Goal: Information Seeking & Learning: Find contact information

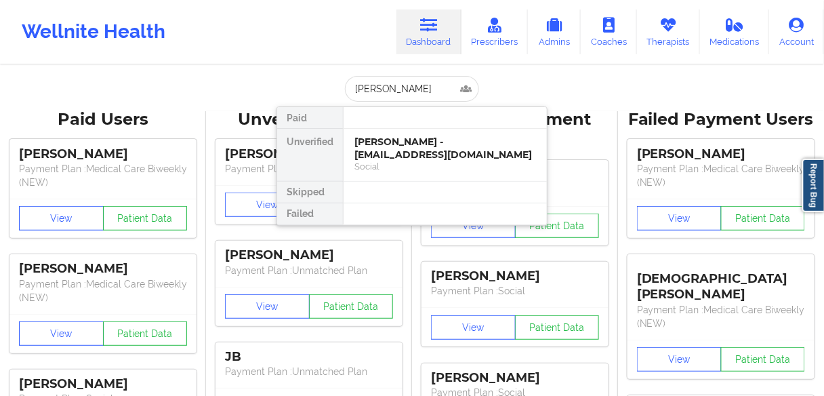
drag, startPoint x: 401, startPoint y: 86, endPoint x: 329, endPoint y: 86, distance: 72.5
click at [329, 86] on div "[PERSON_NAME] Paid Unverified [PERSON_NAME] - [EMAIL_ADDRESS][DOMAIN_NAME] Soci…" at bounding box center [411, 89] width 271 height 26
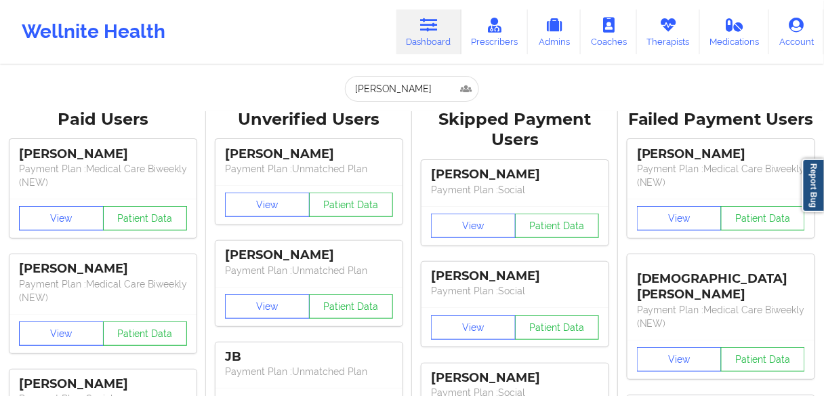
click at [447, 89] on input "[PERSON_NAME]" at bounding box center [412, 89] width 134 height 26
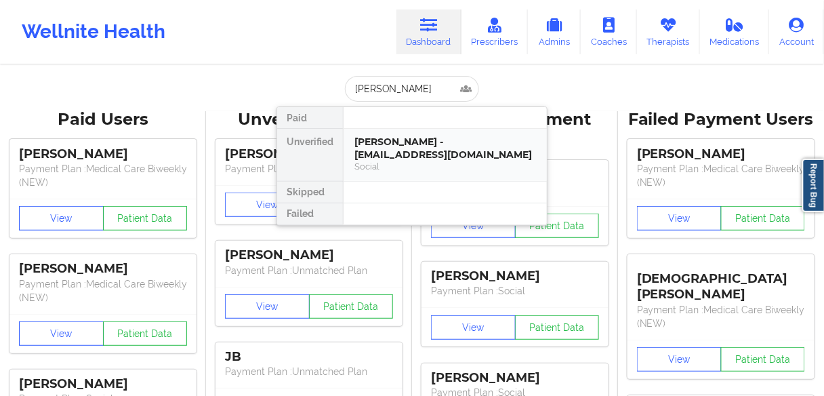
click at [398, 146] on div "[PERSON_NAME] - [EMAIL_ADDRESS][DOMAIN_NAME]" at bounding box center [445, 148] width 182 height 25
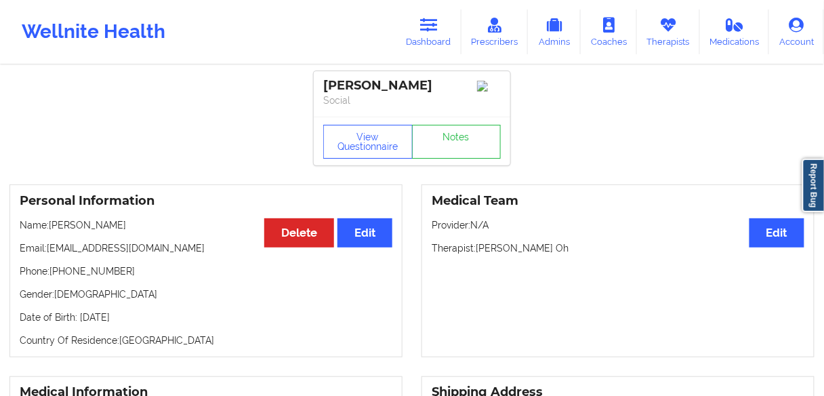
scroll to position [108, 0]
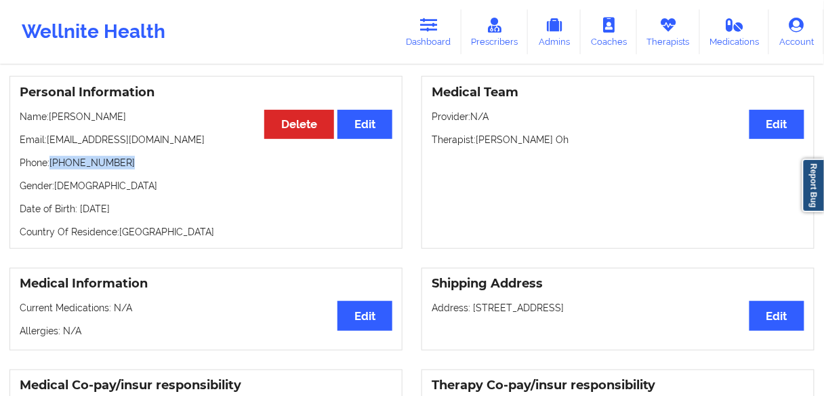
drag, startPoint x: 125, startPoint y: 171, endPoint x: 56, endPoint y: 169, distance: 68.5
click at [53, 169] on p "Phone: [PHONE_NUMBER]" at bounding box center [206, 163] width 373 height 14
copy p "786) 494-1074"
click at [105, 116] on p "Name: [PERSON_NAME]" at bounding box center [206, 117] width 373 height 14
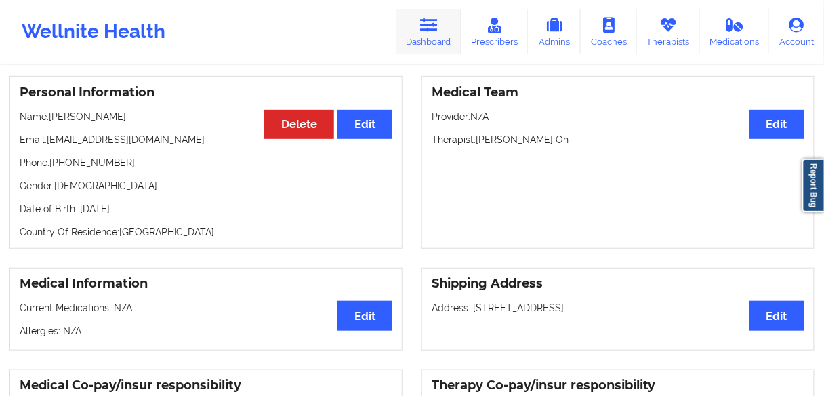
copy p "[PERSON_NAME]"
click at [107, 123] on p "Name: [PERSON_NAME]" at bounding box center [206, 117] width 373 height 14
drag, startPoint x: 121, startPoint y: 119, endPoint x: 102, endPoint y: 127, distance: 20.4
click at [99, 121] on p "Name: [PERSON_NAME]" at bounding box center [206, 117] width 373 height 14
drag, startPoint x: 163, startPoint y: 144, endPoint x: 49, endPoint y: 143, distance: 113.8
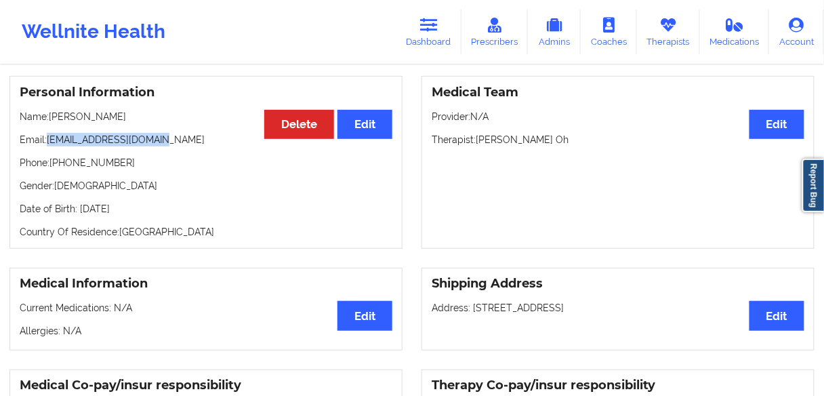
click at [49, 143] on p "Email: [EMAIL_ADDRESS][DOMAIN_NAME]" at bounding box center [206, 140] width 373 height 14
copy p "[EMAIL_ADDRESS][DOMAIN_NAME]"
click at [437, 34] on link "Dashboard" at bounding box center [428, 31] width 65 height 45
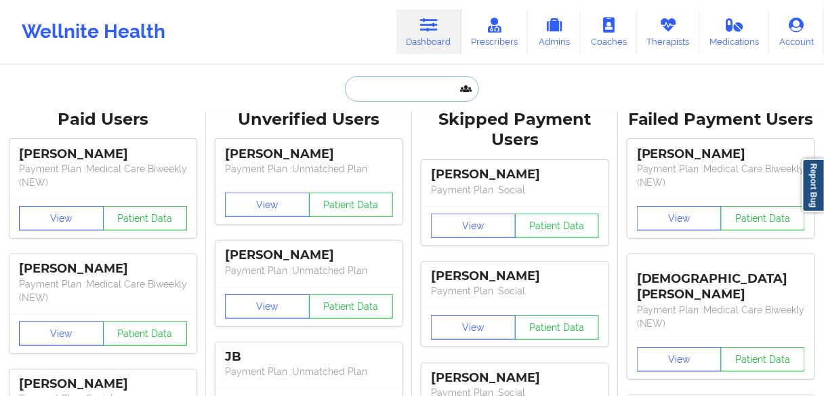
click at [380, 89] on input "text" at bounding box center [412, 89] width 134 height 26
paste input "[PERSON_NAME]"
type input "[PERSON_NAME]"
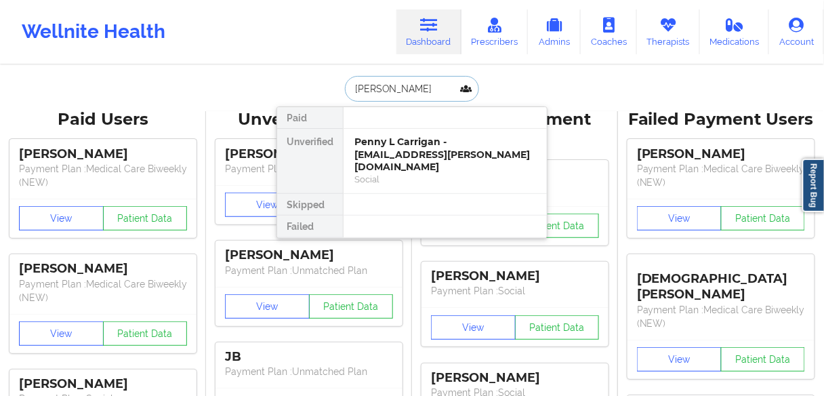
click at [366, 149] on div "Penny L Carrigan - [EMAIL_ADDRESS][PERSON_NAME][DOMAIN_NAME]" at bounding box center [445, 155] width 182 height 38
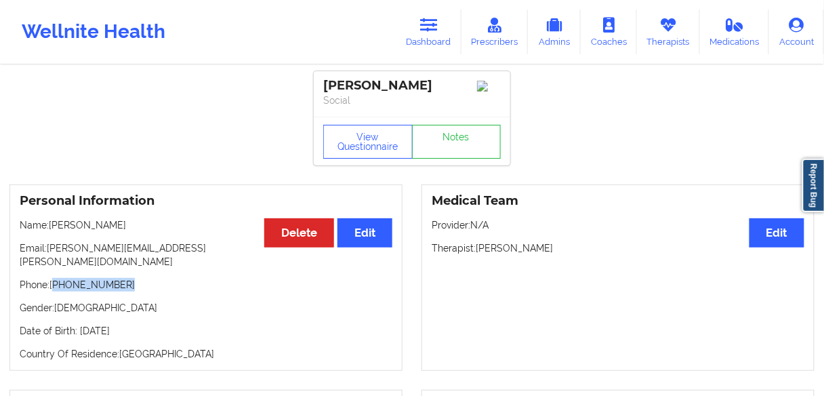
drag, startPoint x: 127, startPoint y: 281, endPoint x: 483, endPoint y: 185, distance: 369.0
click at [58, 278] on p "Phone: [PHONE_NUMBER]" at bounding box center [206, 285] width 373 height 14
copy p "[PHONE_NUMBER]"
click at [443, 29] on link "Dashboard" at bounding box center [428, 31] width 65 height 45
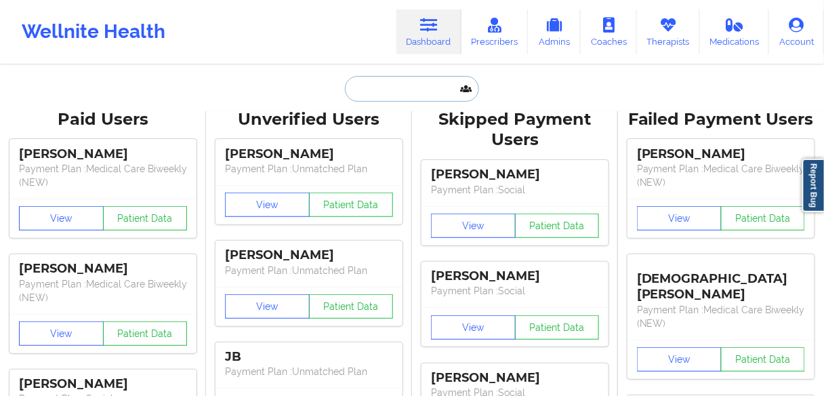
click at [380, 86] on input "text" at bounding box center [412, 89] width 134 height 26
paste input "[PERSON_NAME]"
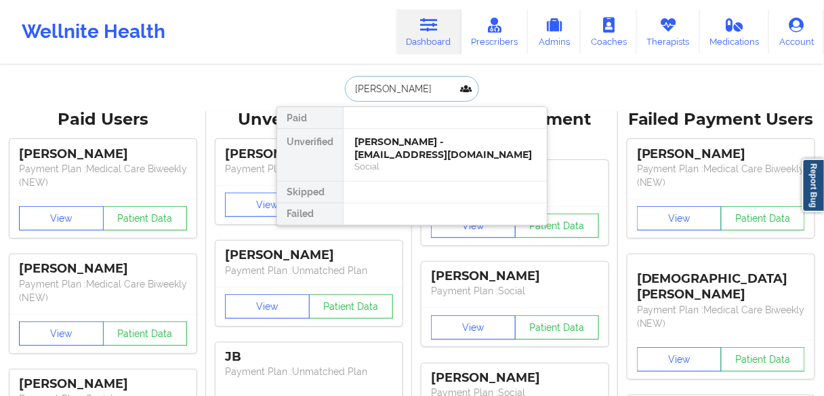
type input "[PERSON_NAME]"
drag, startPoint x: 398, startPoint y: 234, endPoint x: 373, endPoint y: 230, distance: 25.5
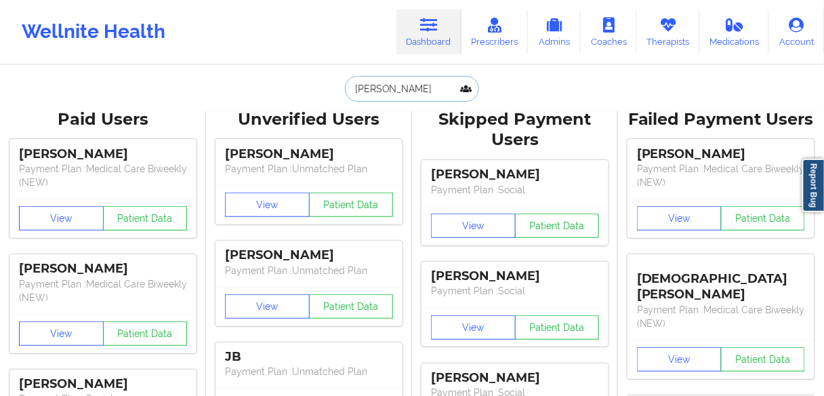
click at [415, 88] on input "[PERSON_NAME]" at bounding box center [412, 89] width 134 height 26
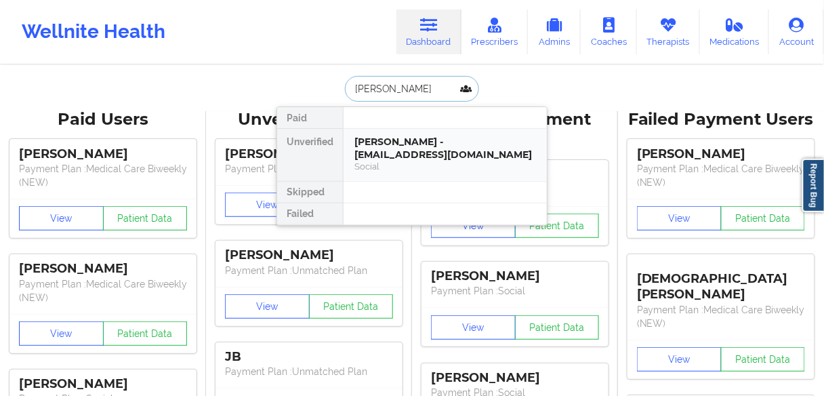
click at [402, 153] on div "[PERSON_NAME] - [EMAIL_ADDRESS][DOMAIN_NAME]" at bounding box center [445, 148] width 182 height 25
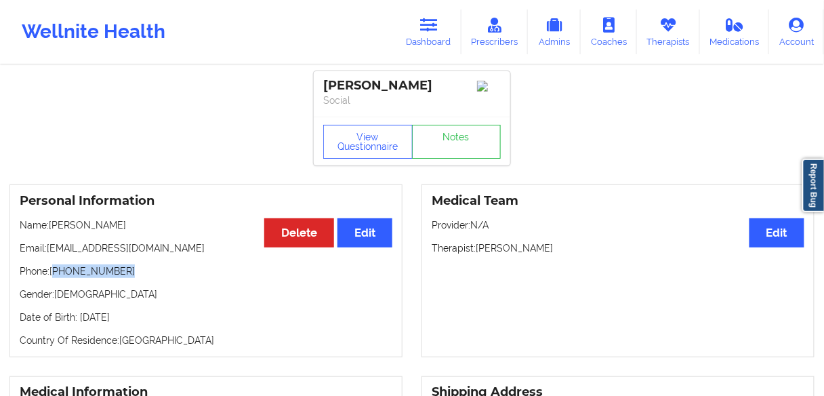
drag, startPoint x: 133, startPoint y: 274, endPoint x: 56, endPoint y: 272, distance: 77.9
click at [56, 272] on p "Phone: [PHONE_NUMBER]" at bounding box center [206, 271] width 373 height 14
copy p "[PHONE_NUMBER]"
drag, startPoint x: 165, startPoint y: 253, endPoint x: 48, endPoint y: 253, distance: 116.5
click at [48, 253] on p "Email: [EMAIL_ADDRESS][DOMAIN_NAME]" at bounding box center [206, 248] width 373 height 14
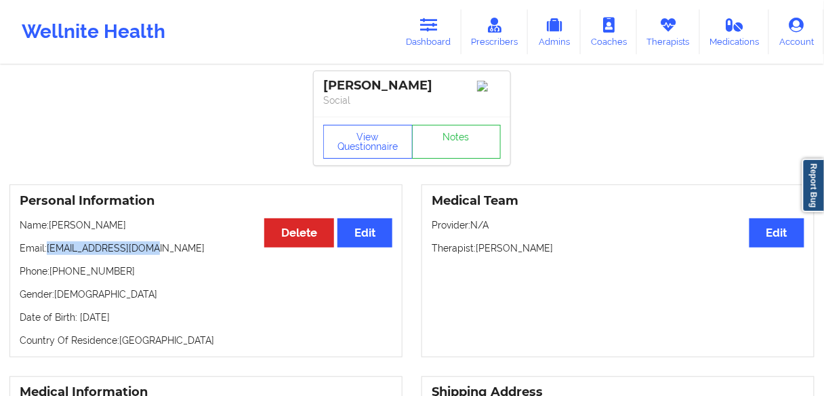
copy p "[EMAIL_ADDRESS][DOMAIN_NAME]"
drag, startPoint x: 126, startPoint y: 275, endPoint x: 54, endPoint y: 277, distance: 71.8
click at [54, 277] on p "Phone: [PHONE_NUMBER]" at bounding box center [206, 271] width 373 height 14
copy p "[PHONE_NUMBER]"
click at [430, 32] on link "Dashboard" at bounding box center [428, 31] width 65 height 45
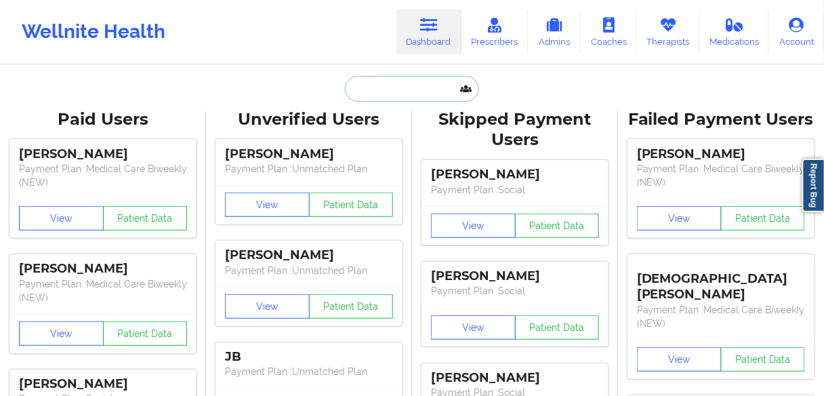
click at [376, 94] on input "text" at bounding box center [412, 89] width 134 height 26
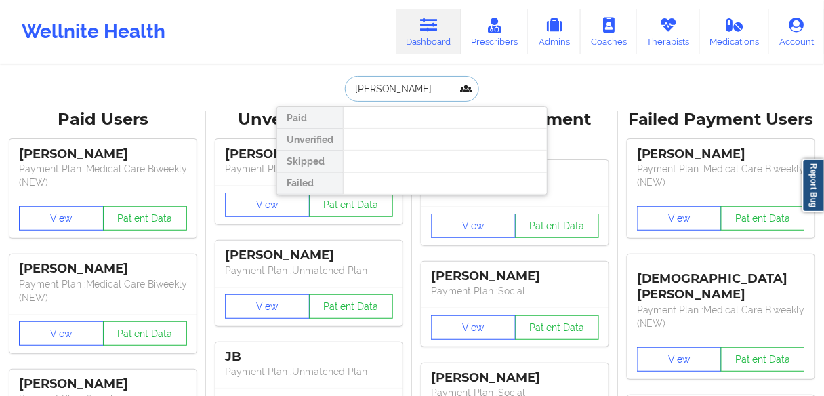
type input "[PERSON_NAME]"
